Goal: Participate in discussion

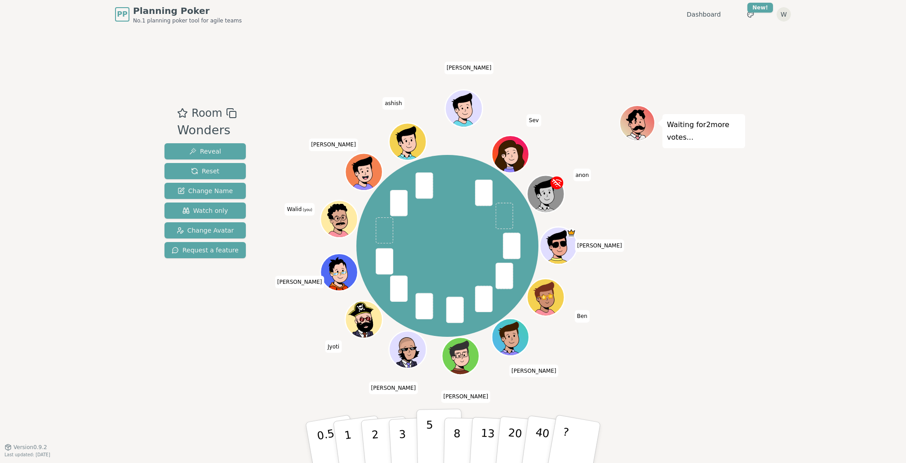
click at [424, 439] on button "5" at bounding box center [439, 443] width 46 height 68
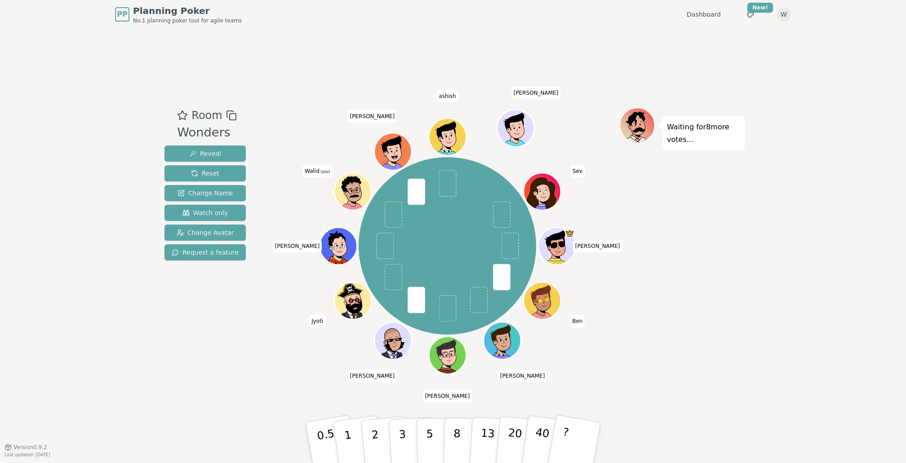
click at [649, 287] on div "Waiting for 8 more votes..." at bounding box center [682, 237] width 126 height 261
click at [426, 437] on p "5" at bounding box center [430, 443] width 8 height 49
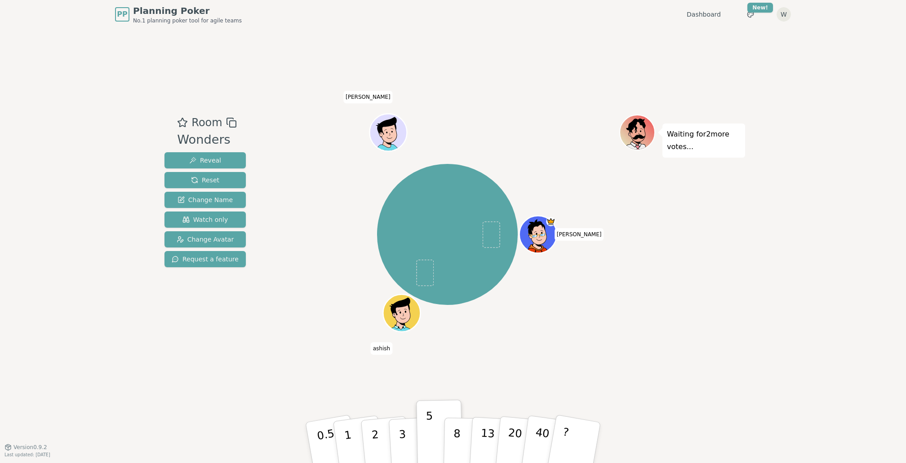
click at [540, 132] on div "Cathy ashish Julin Patel" at bounding box center [447, 235] width 344 height 208
